Goal: Information Seeking & Learning: Learn about a topic

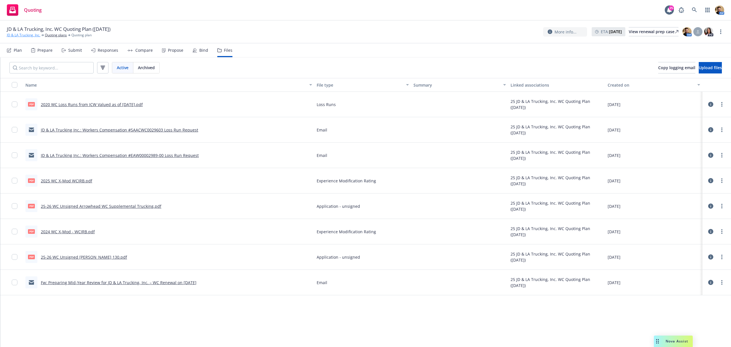
click at [32, 35] on link "JD & LA Trucking, Inc." at bounding box center [23, 35] width 33 height 5
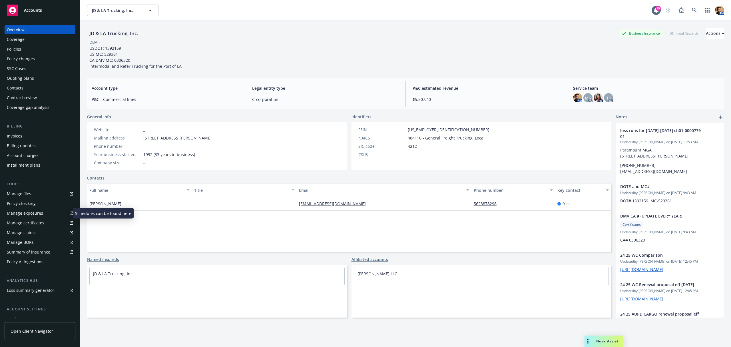
click at [27, 213] on div "Manage exposures" at bounding box center [25, 213] width 36 height 9
